Goal: Browse casually: Explore the website without a specific task or goal

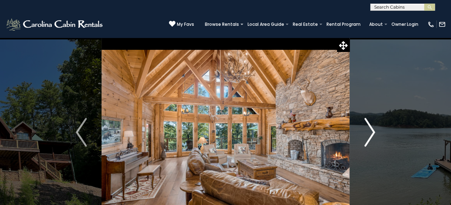
click at [371, 131] on img "Next" at bounding box center [369, 132] width 11 height 29
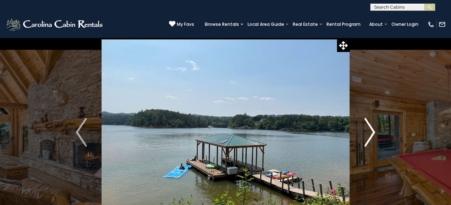
click at [371, 131] on img "Next" at bounding box center [369, 132] width 11 height 29
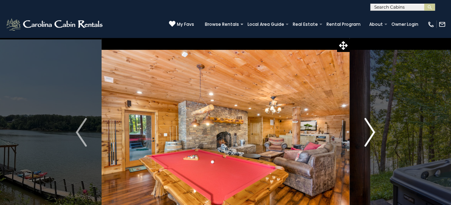
click at [371, 131] on img "Next" at bounding box center [369, 132] width 11 height 29
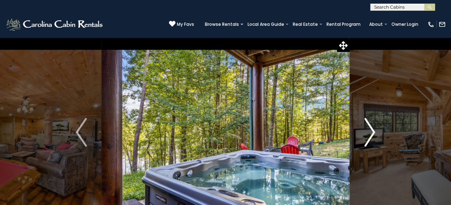
click at [371, 131] on img "Next" at bounding box center [369, 132] width 11 height 29
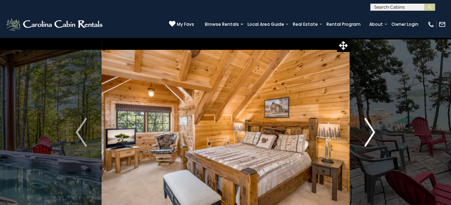
click at [371, 131] on img "Next" at bounding box center [369, 132] width 11 height 29
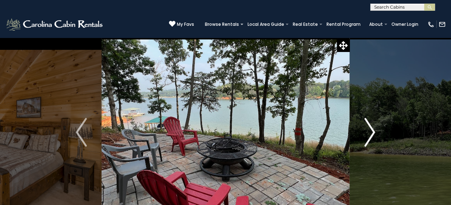
click at [371, 131] on img "Next" at bounding box center [369, 132] width 11 height 29
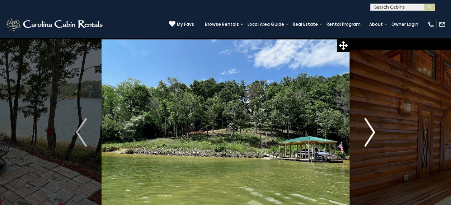
click at [371, 131] on img "Next" at bounding box center [369, 132] width 11 height 29
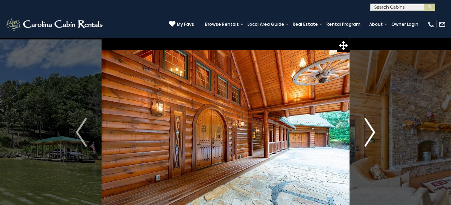
click at [371, 131] on img "Next" at bounding box center [369, 132] width 11 height 29
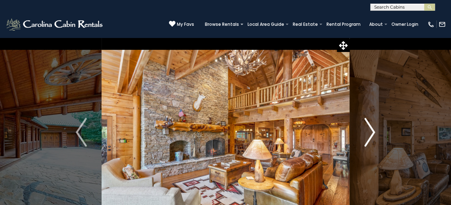
click at [371, 132] on img "Next" at bounding box center [369, 132] width 11 height 29
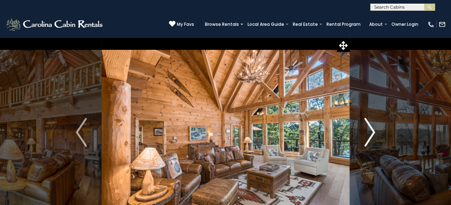
click at [371, 132] on img "Next" at bounding box center [369, 132] width 11 height 29
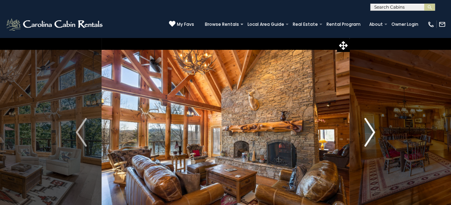
click at [371, 132] on img "Next" at bounding box center [369, 132] width 11 height 29
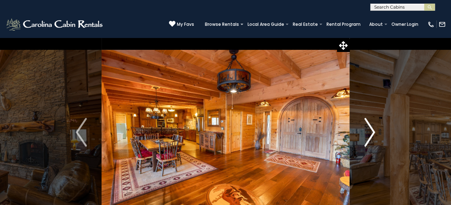
click at [370, 133] on img "Next" at bounding box center [369, 132] width 11 height 29
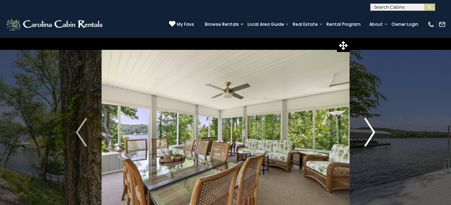
click at [371, 130] on img "Next" at bounding box center [369, 132] width 11 height 29
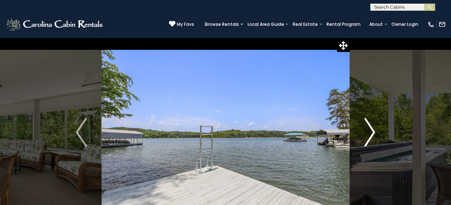
click at [371, 130] on img "Next" at bounding box center [369, 132] width 11 height 29
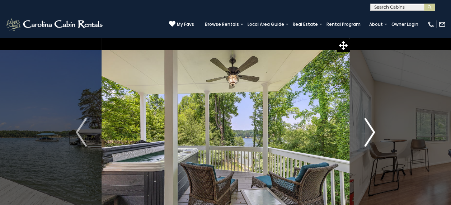
click at [371, 130] on img "Next" at bounding box center [369, 132] width 11 height 29
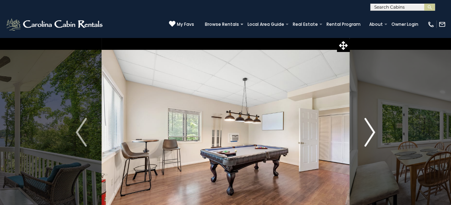
click at [371, 130] on img "Next" at bounding box center [369, 132] width 11 height 29
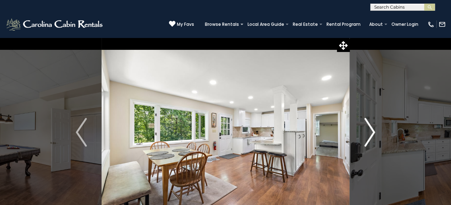
click at [371, 130] on img "Next" at bounding box center [369, 132] width 11 height 29
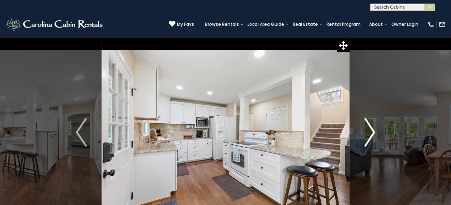
click at [371, 130] on img "Next" at bounding box center [369, 132] width 11 height 29
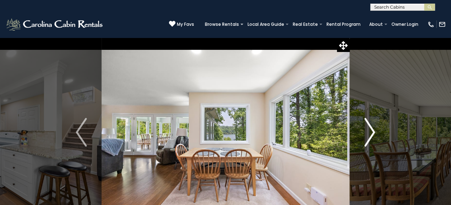
click at [371, 130] on img "Next" at bounding box center [369, 132] width 11 height 29
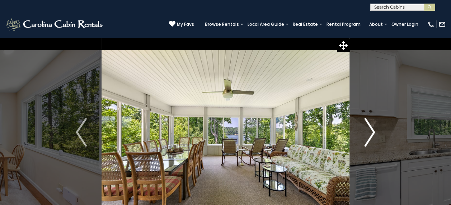
click at [371, 130] on img "Next" at bounding box center [369, 132] width 11 height 29
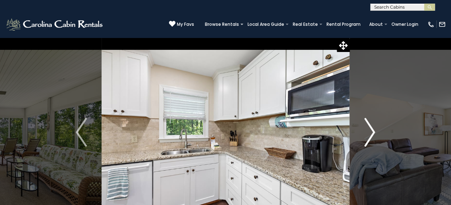
click at [371, 130] on img "Next" at bounding box center [369, 132] width 11 height 29
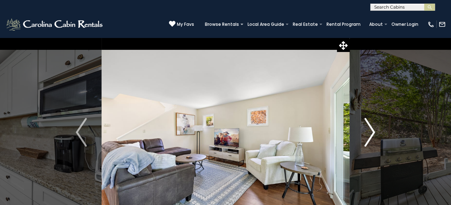
click at [371, 130] on img "Next" at bounding box center [369, 132] width 11 height 29
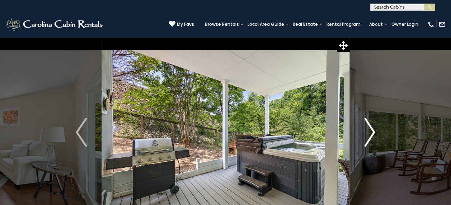
click at [371, 130] on img "Next" at bounding box center [369, 132] width 11 height 29
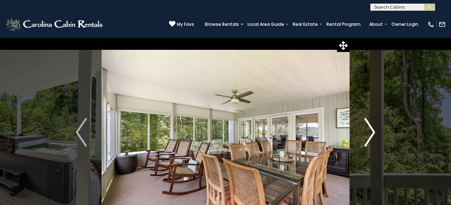
click at [371, 130] on img "Next" at bounding box center [369, 132] width 11 height 29
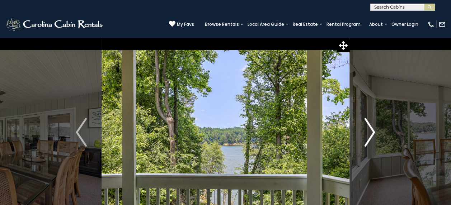
click at [371, 130] on img "Next" at bounding box center [369, 132] width 11 height 29
